Goal: Information Seeking & Learning: Find specific fact

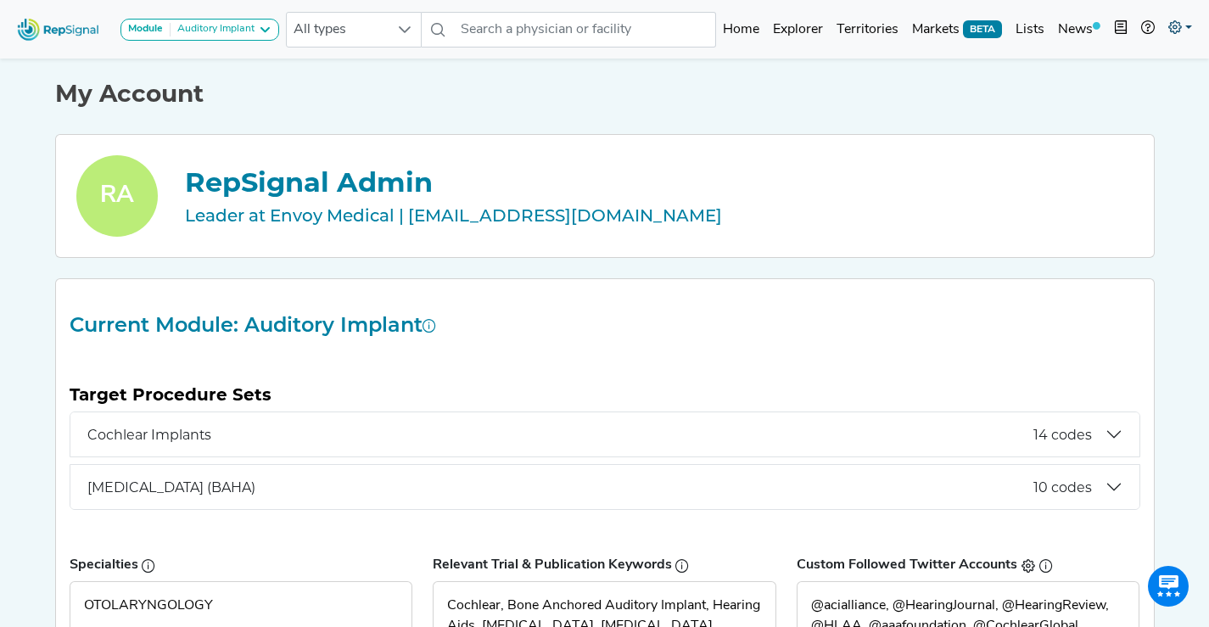
click at [1175, 26] on icon at bounding box center [1175, 27] width 14 height 14
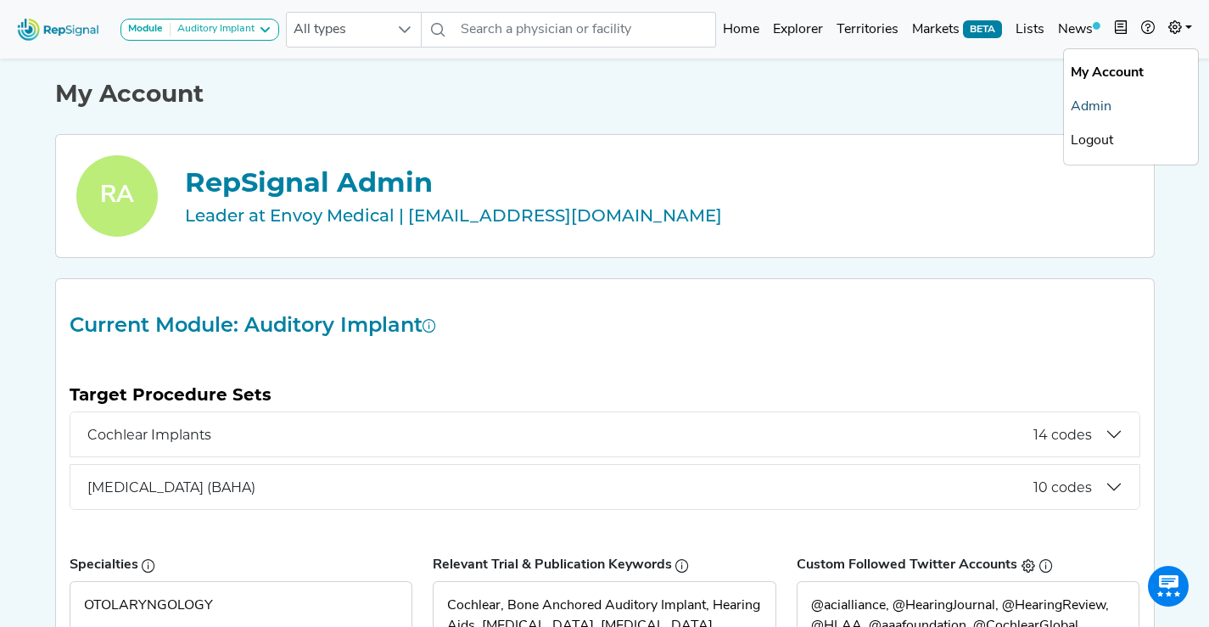
click at [1097, 99] on link "Admin" at bounding box center [1131, 107] width 134 height 34
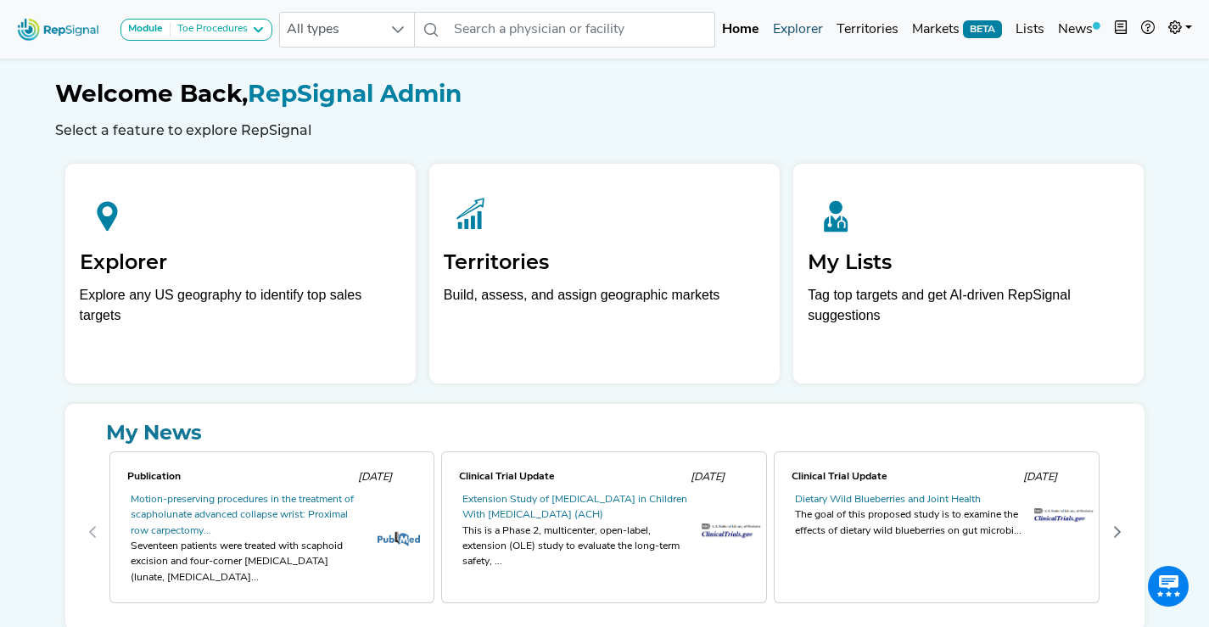
click at [800, 27] on link "Explorer" at bounding box center [798, 30] width 64 height 34
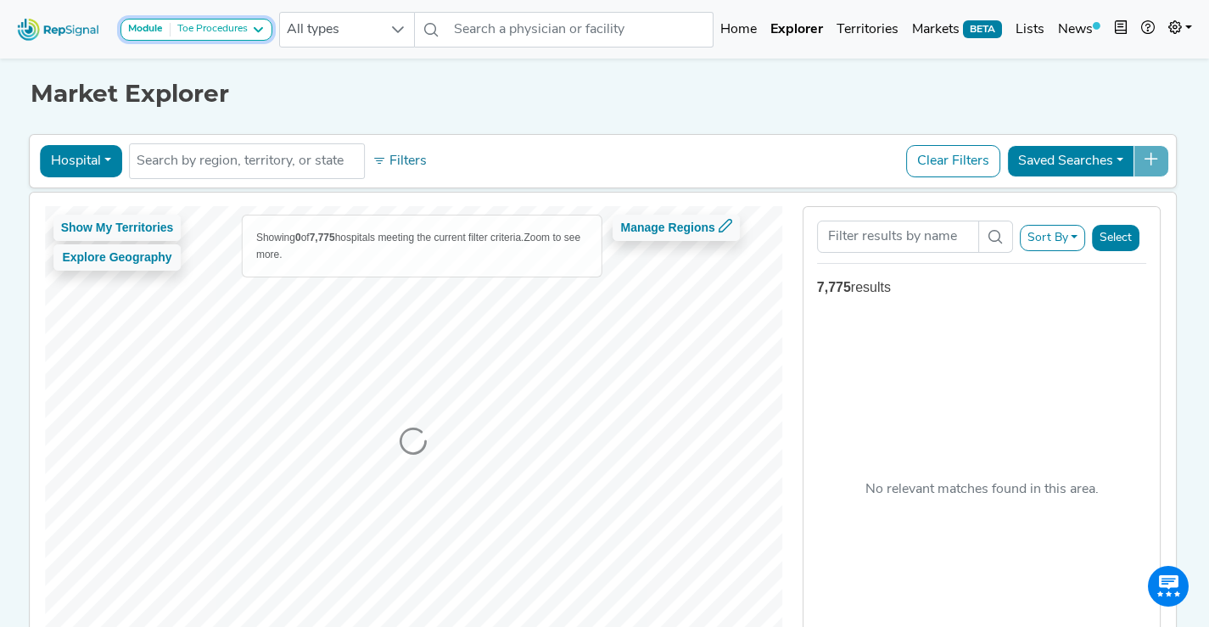
click at [250, 37] on button "Module Toe Procedures" at bounding box center [196, 30] width 152 height 22
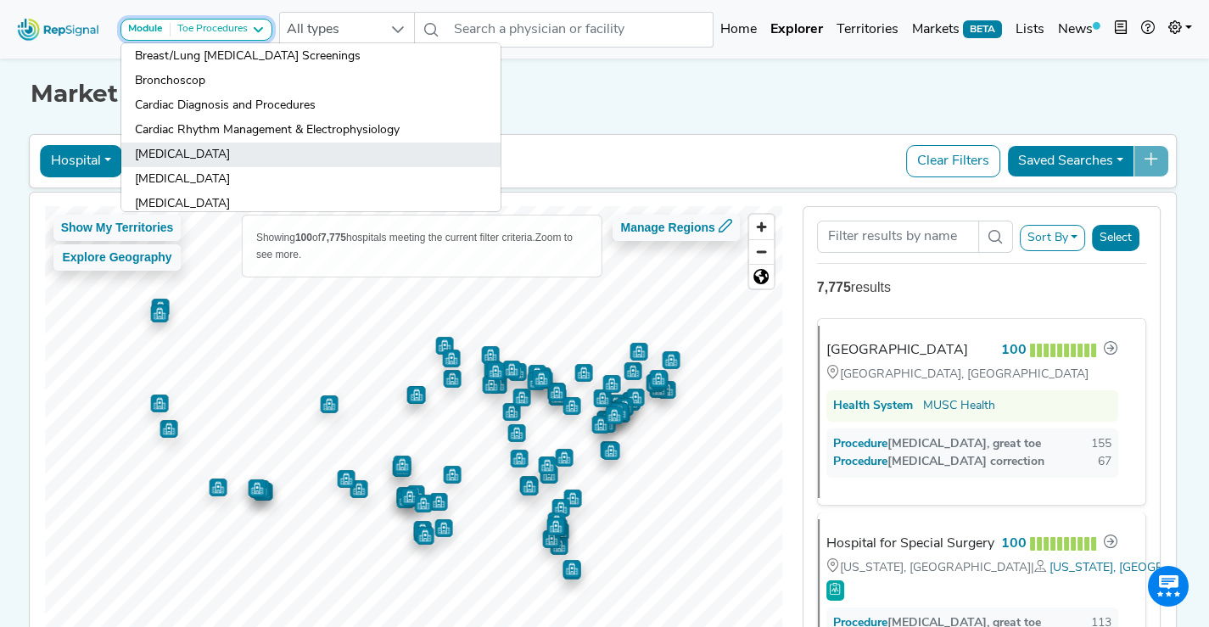
scroll to position [281, 0]
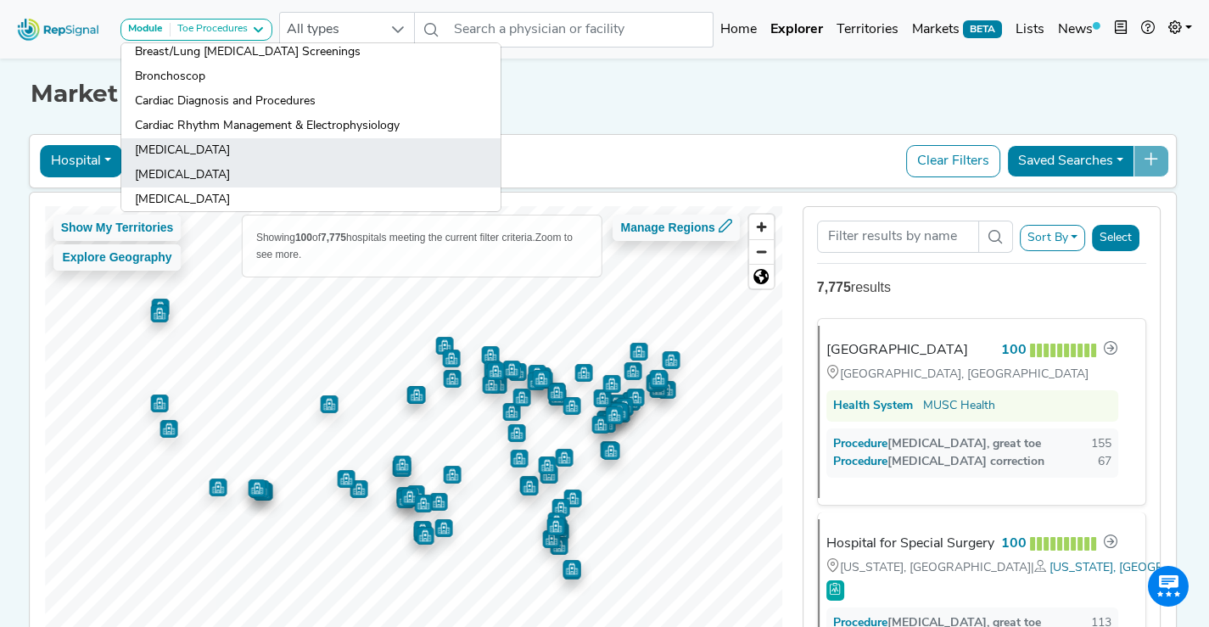
click at [246, 171] on link "[MEDICAL_DATA]" at bounding box center [310, 175] width 379 height 25
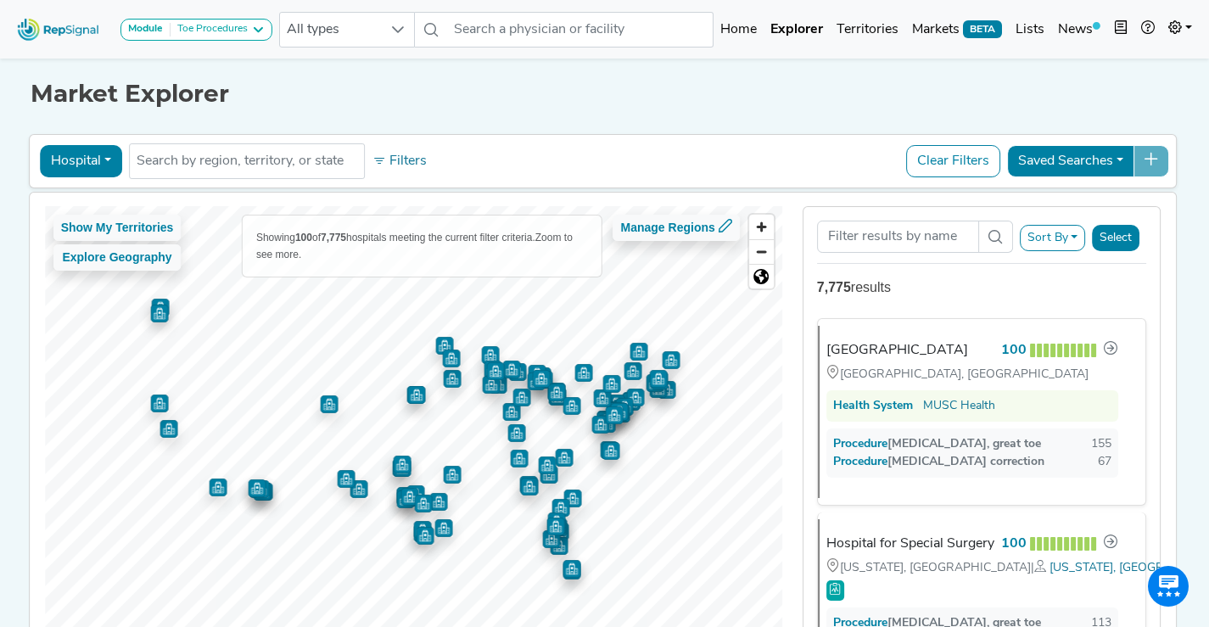
drag, startPoint x: 101, startPoint y: 155, endPoint x: 103, endPoint y: 199, distance: 43.3
click at [100, 155] on button "Hospital" at bounding box center [81, 161] width 82 height 32
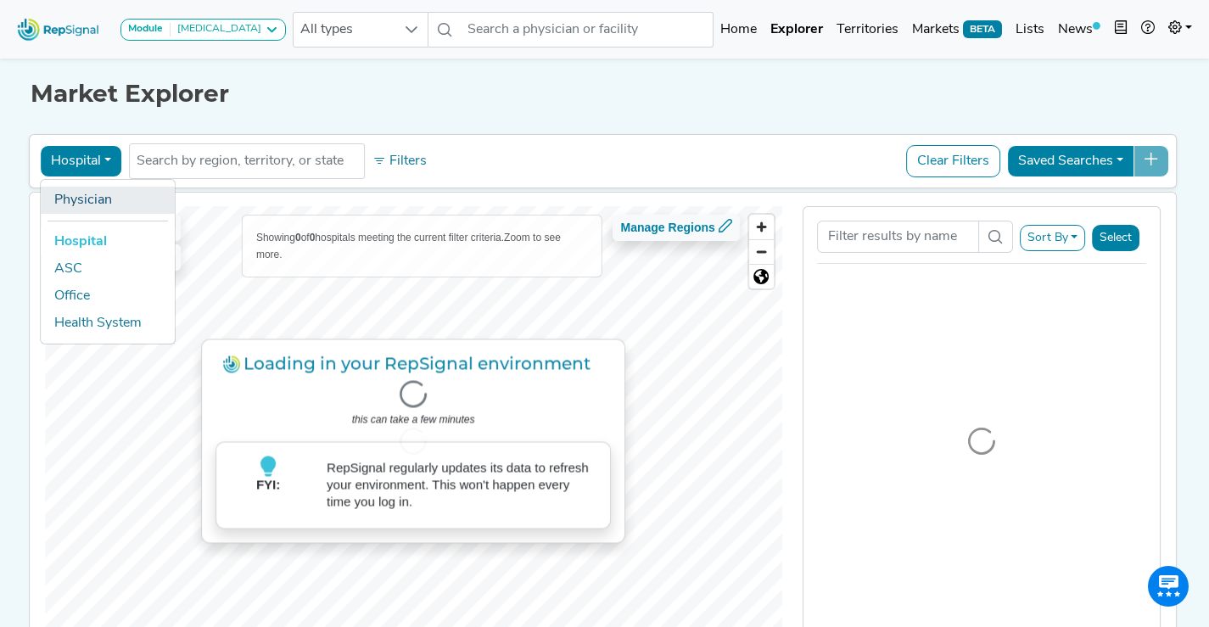
click at [102, 199] on link "Physician" at bounding box center [108, 200] width 134 height 27
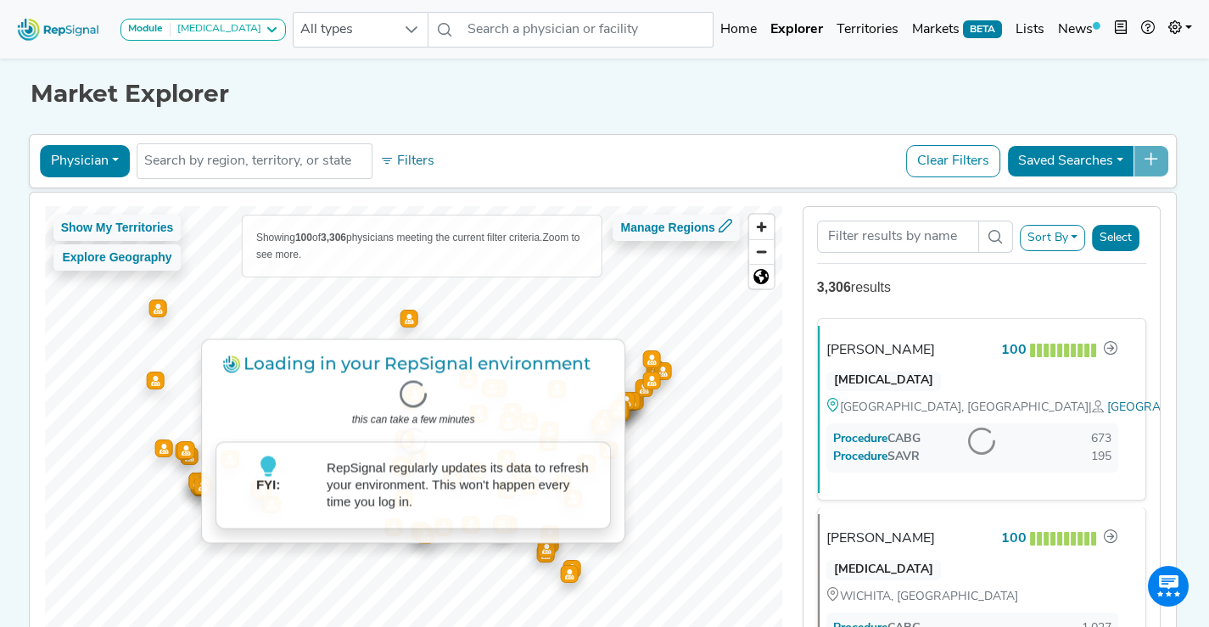
click at [877, 344] on div at bounding box center [982, 441] width 357 height 468
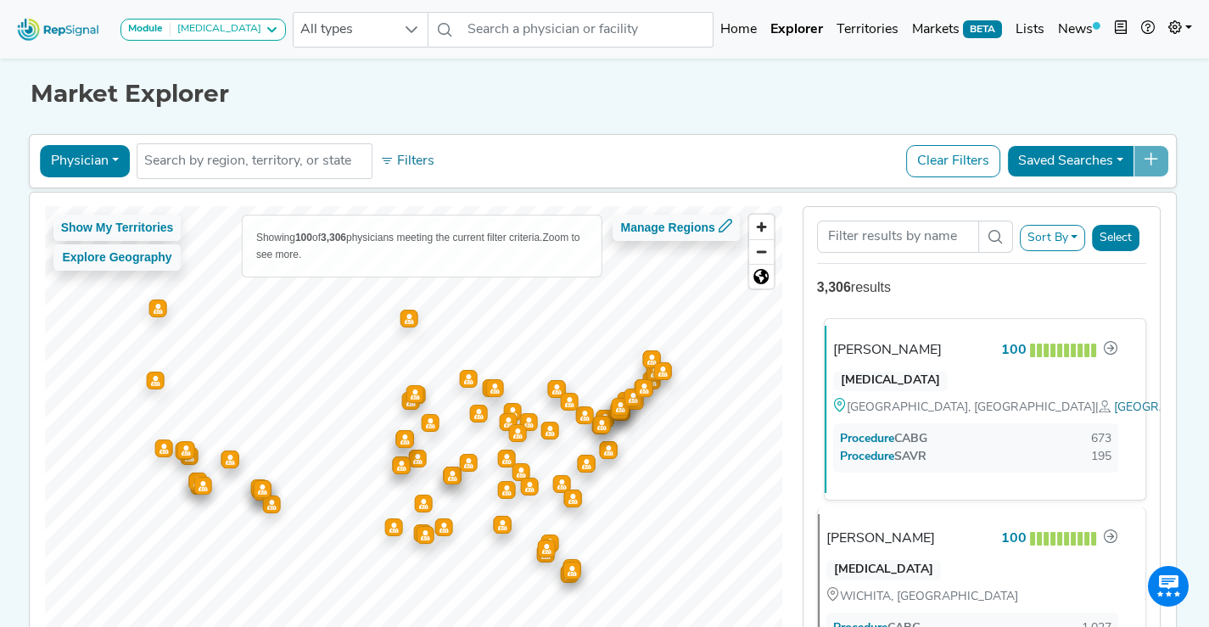
click at [899, 350] on div "[PERSON_NAME]" at bounding box center [887, 350] width 109 height 20
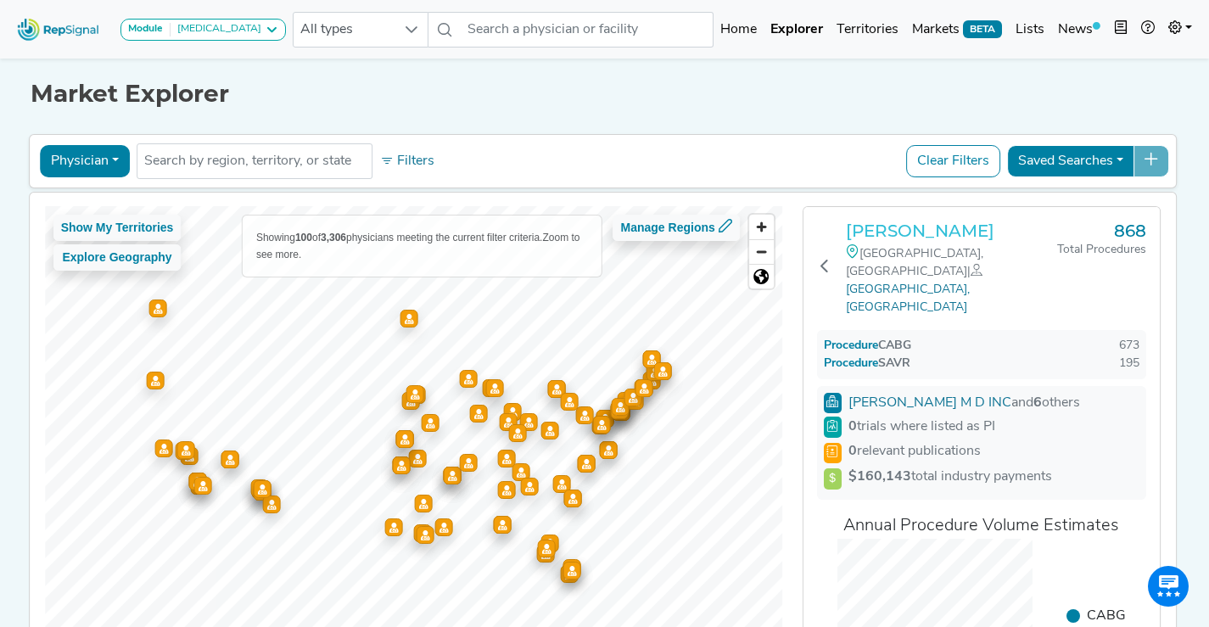
click at [893, 232] on h3 "[PERSON_NAME]" at bounding box center [952, 231] width 212 height 20
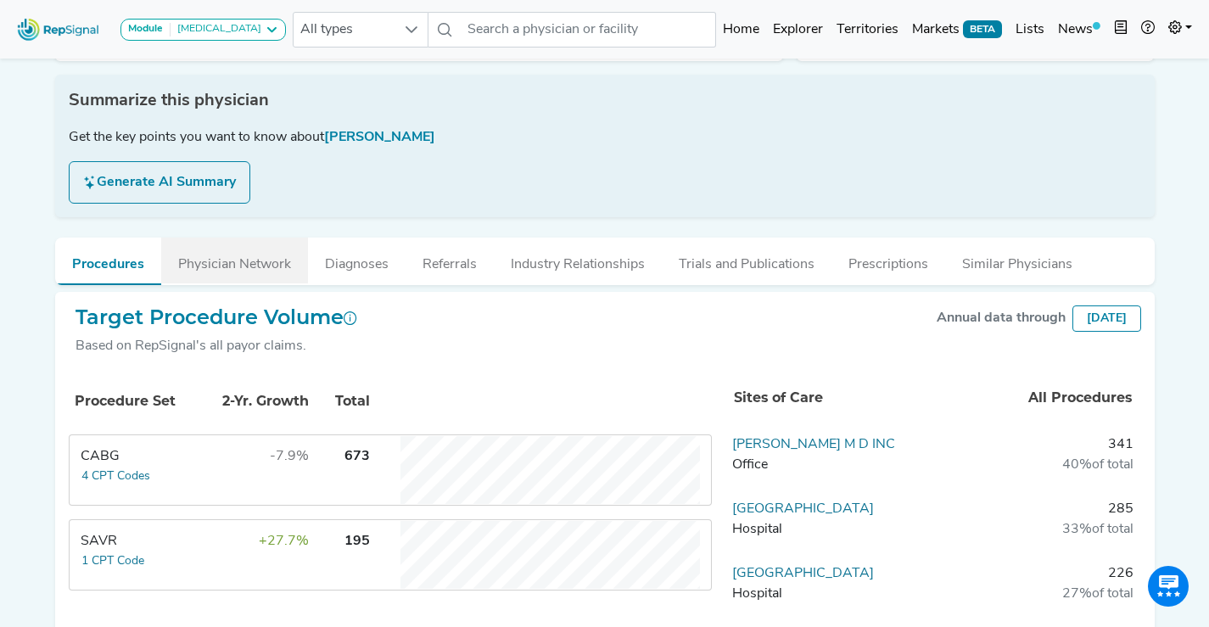
scroll to position [264, 0]
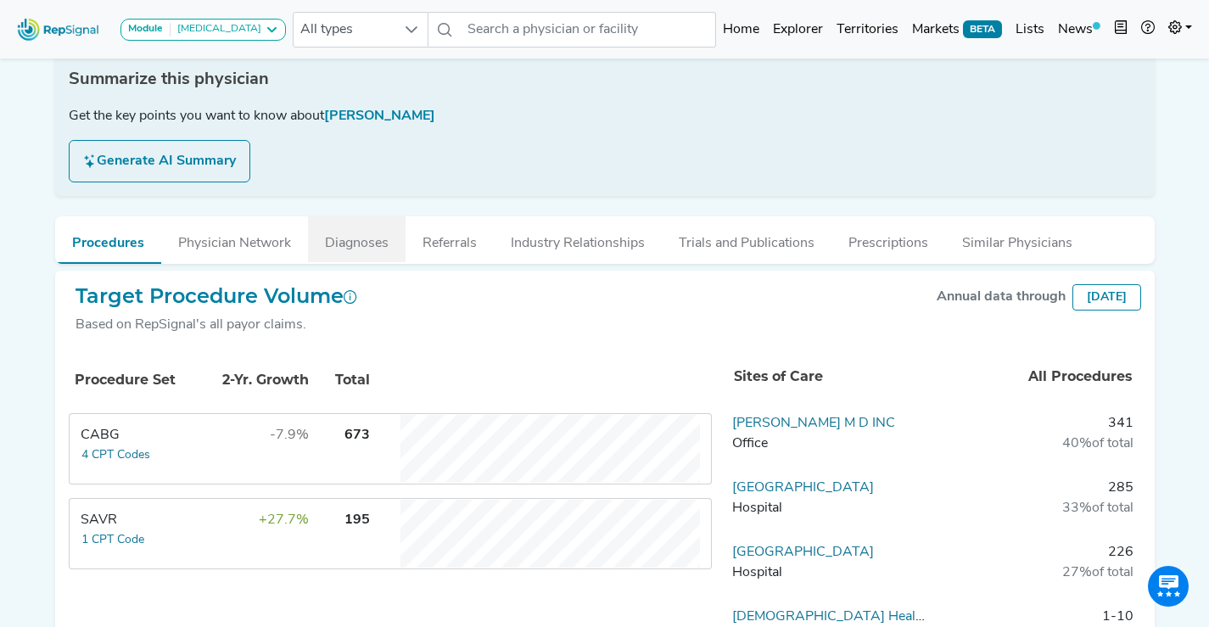
click at [353, 249] on button "Diagnoses" at bounding box center [357, 239] width 98 height 46
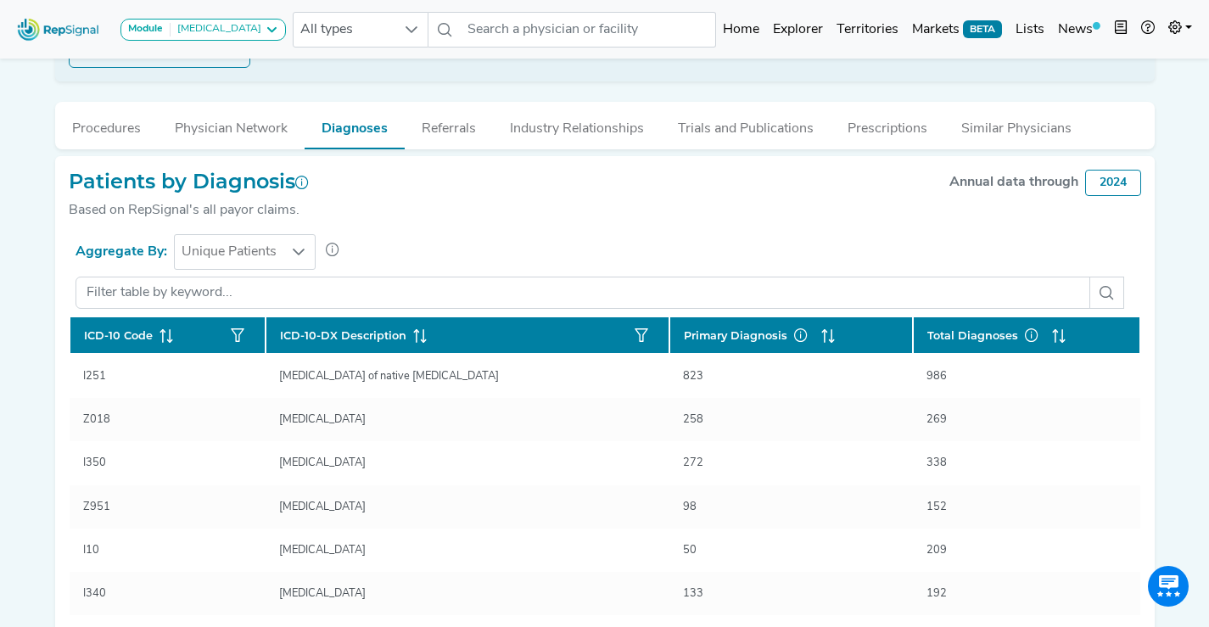
scroll to position [468, 0]
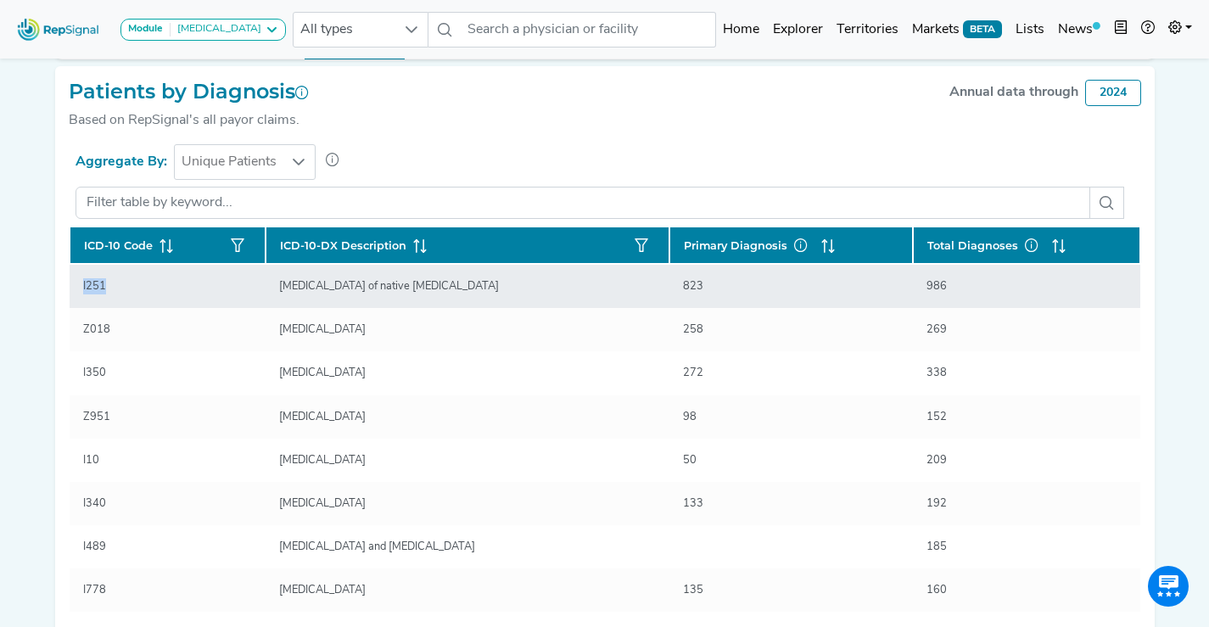
drag, startPoint x: 115, startPoint y: 283, endPoint x: 75, endPoint y: 283, distance: 40.7
click at [83, 283] on div "I251" at bounding box center [168, 286] width 170 height 16
copy div "I251"
